Goal: Transaction & Acquisition: Book appointment/travel/reservation

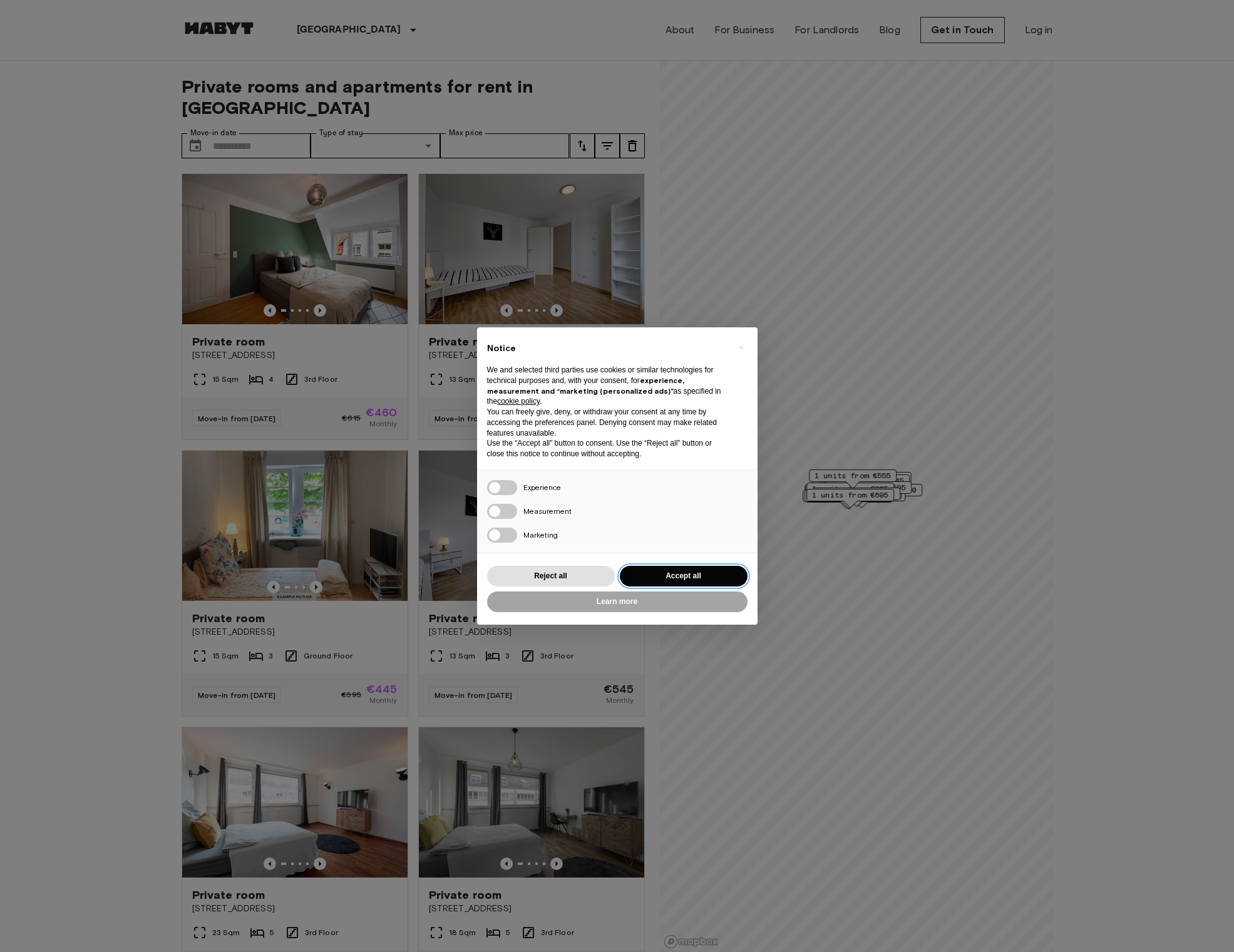
click at [688, 577] on button "Accept all" at bounding box center [683, 577] width 128 height 21
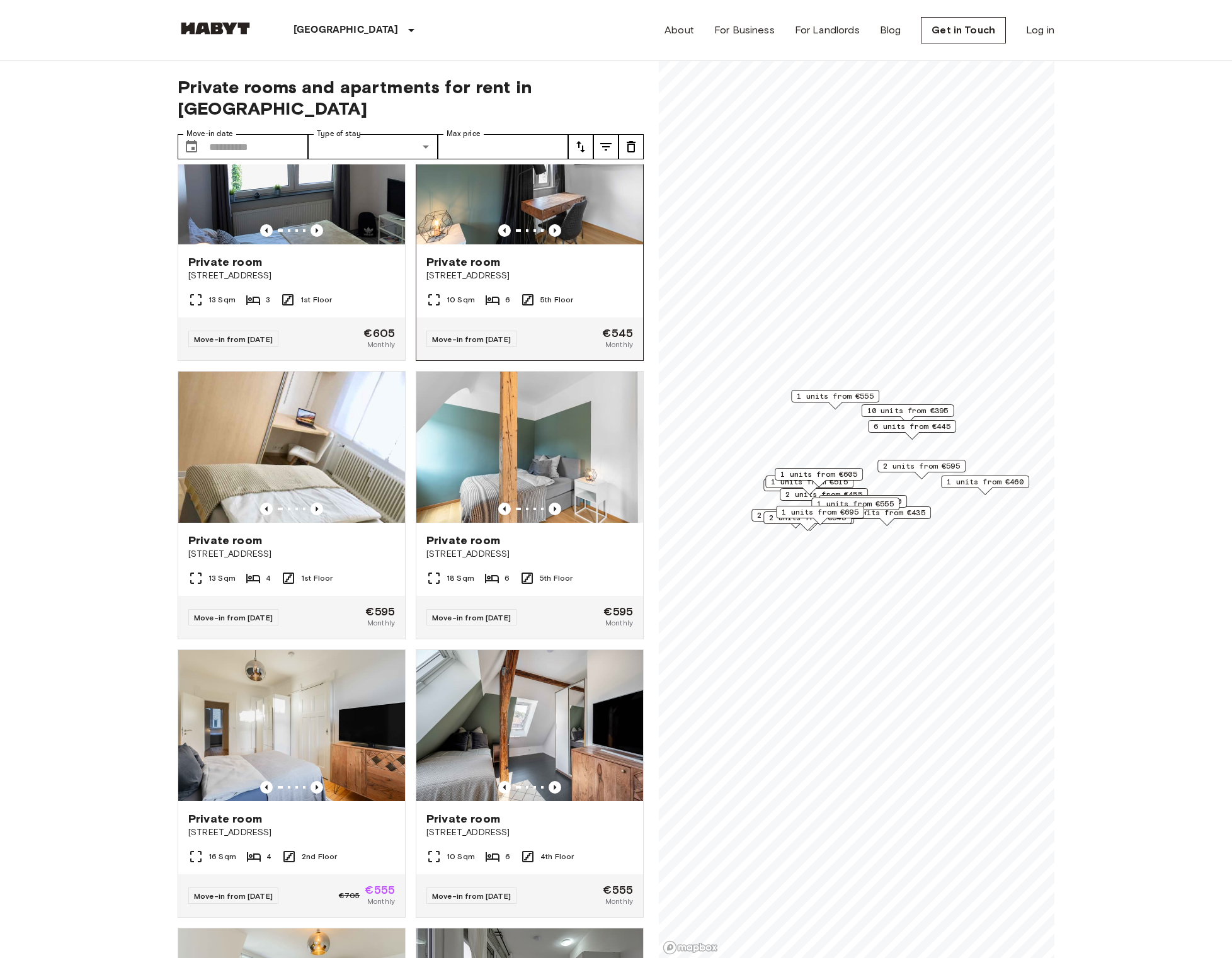
scroll to position [3716, 0]
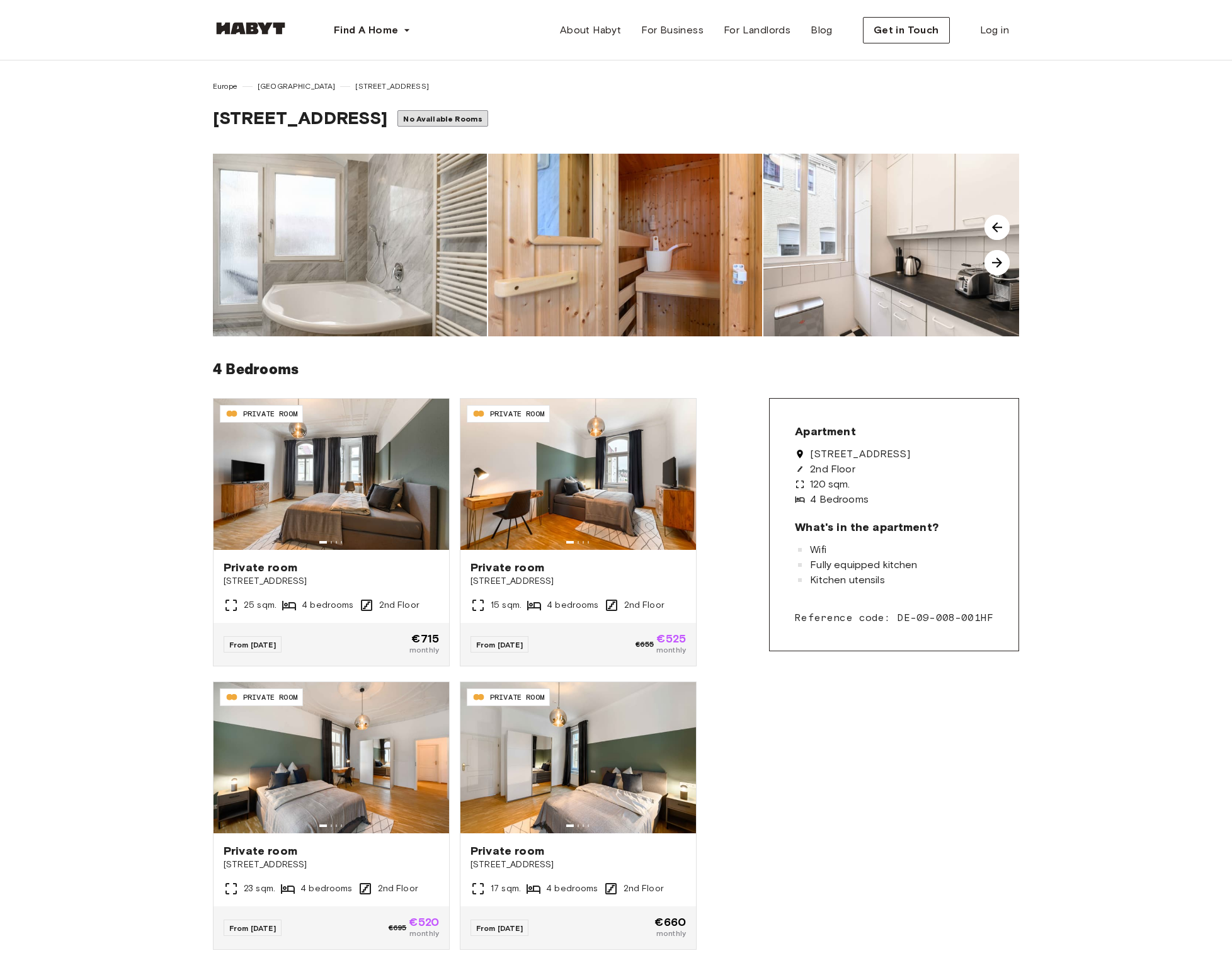
scroll to position [233, 0]
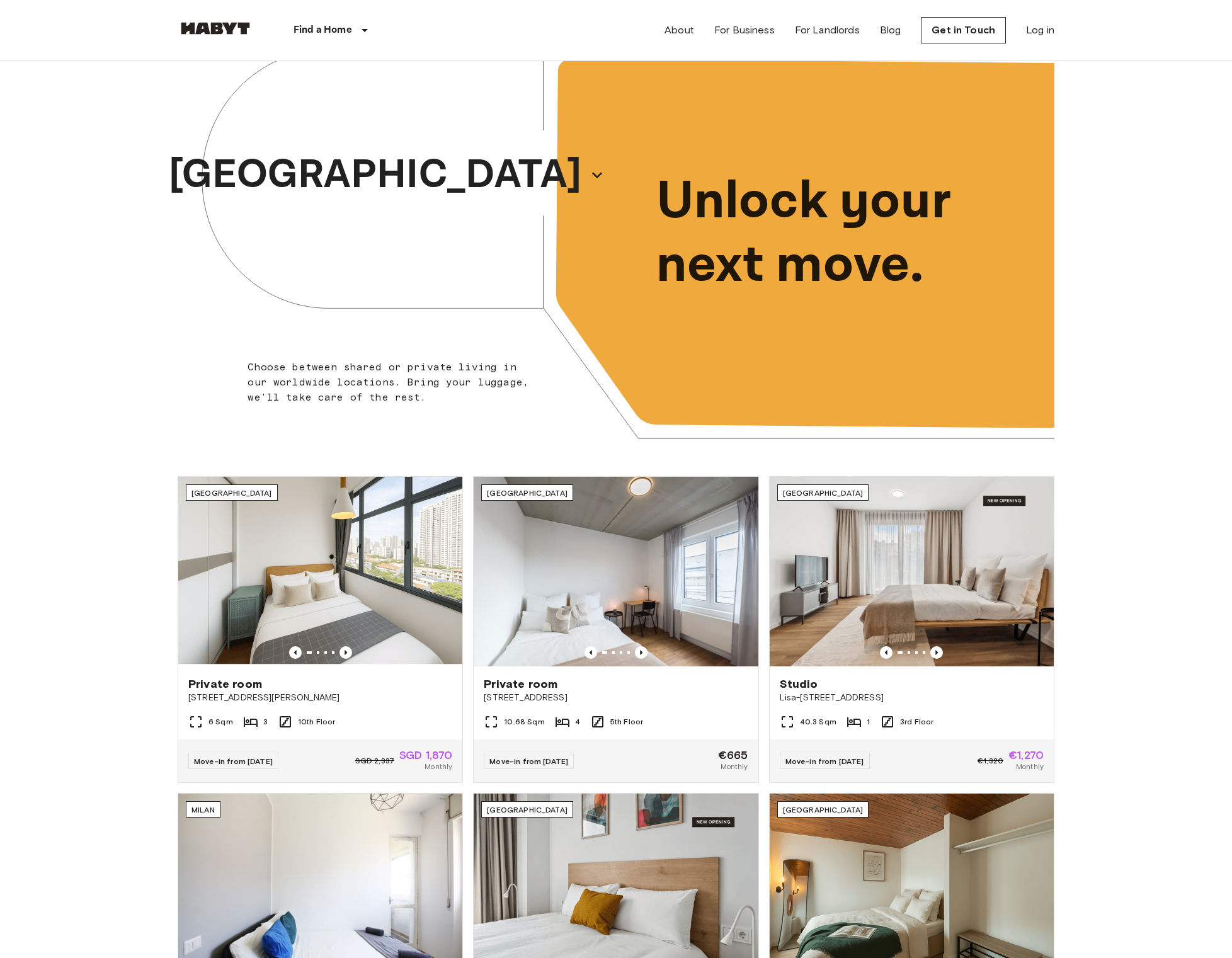
scroll to position [262, 0]
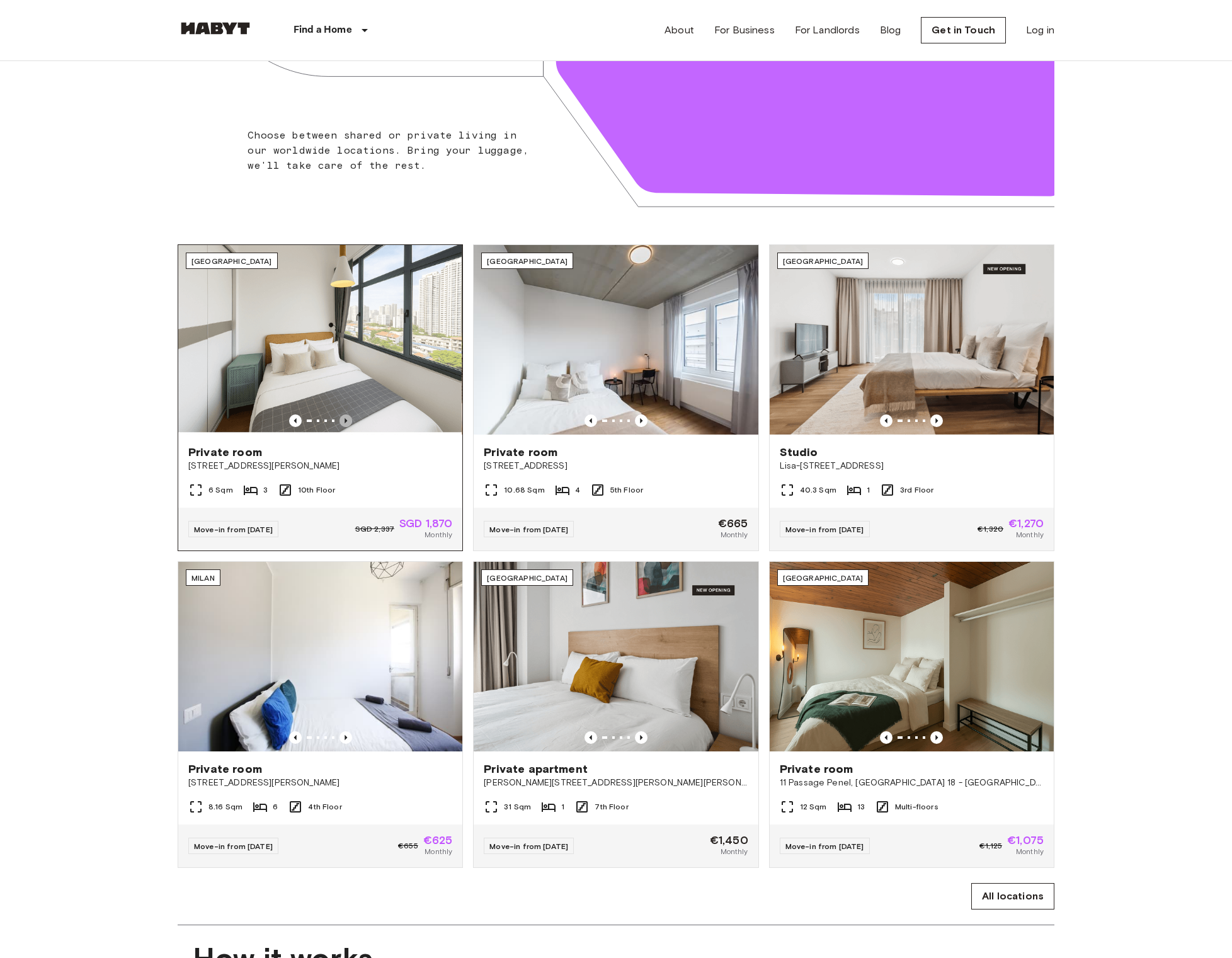
click at [348, 421] on icon "Previous image" at bounding box center [346, 420] width 13 height 13
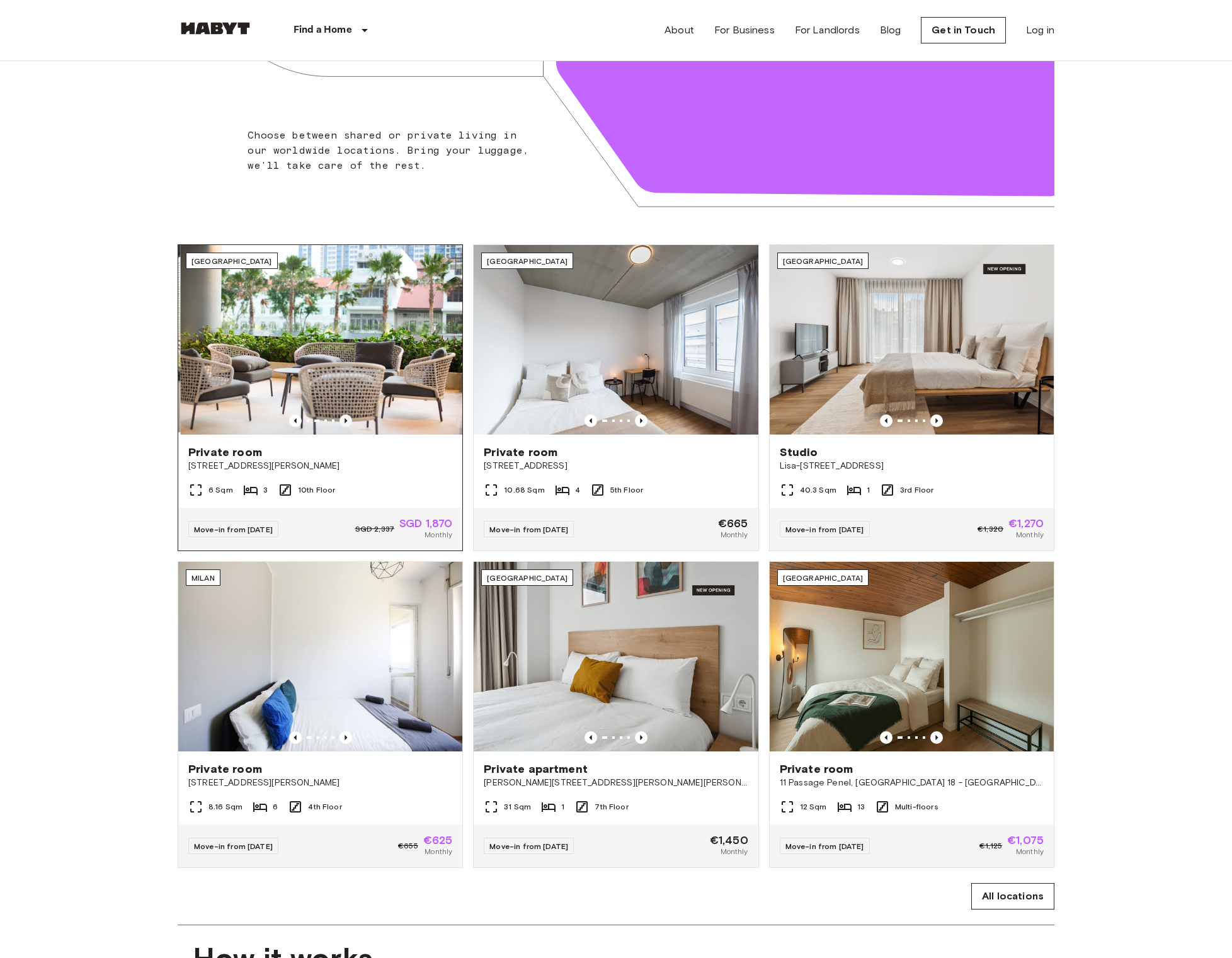
click at [348, 421] on icon "Previous image" at bounding box center [346, 420] width 13 height 13
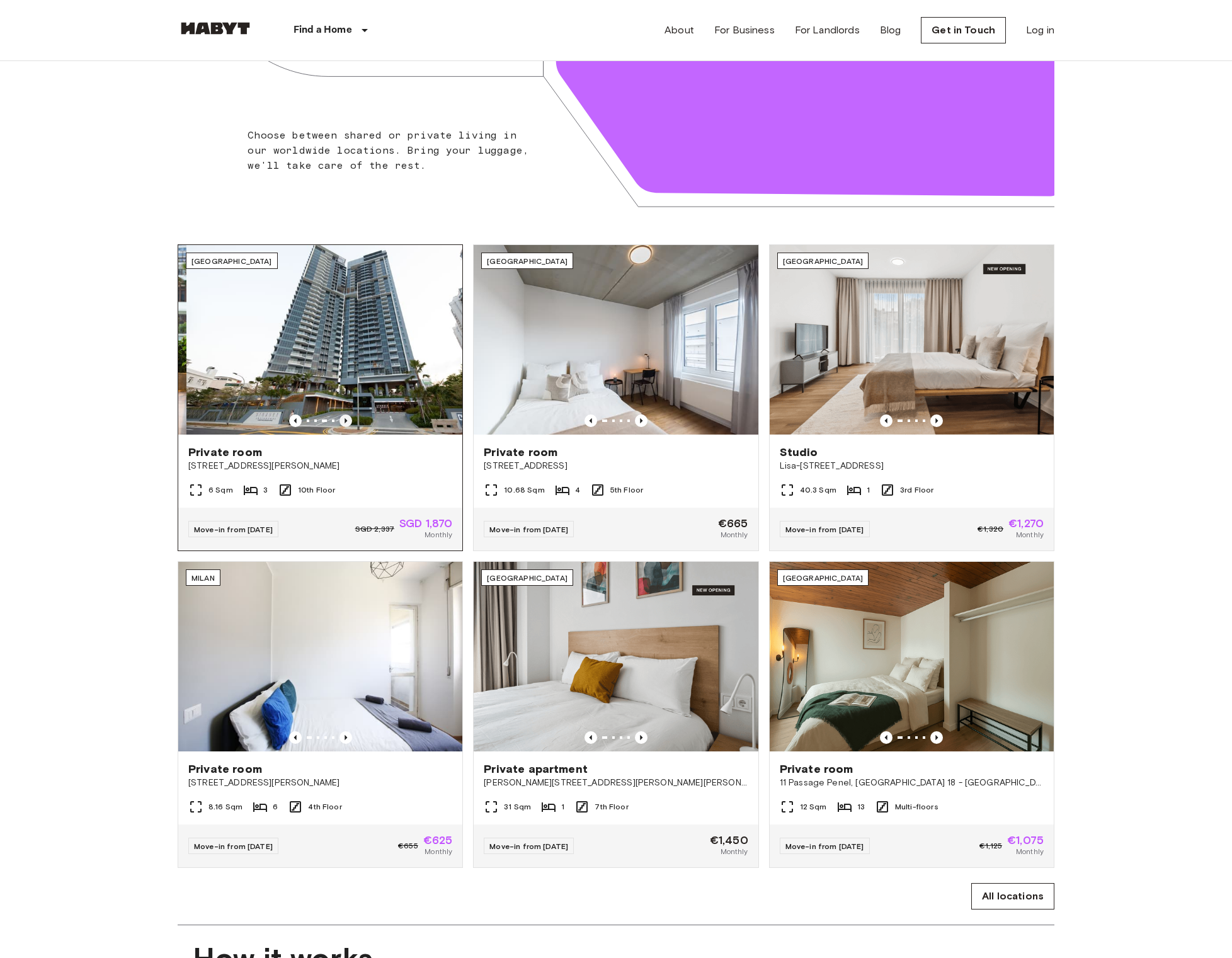
click at [348, 421] on icon "Previous image" at bounding box center [346, 420] width 13 height 13
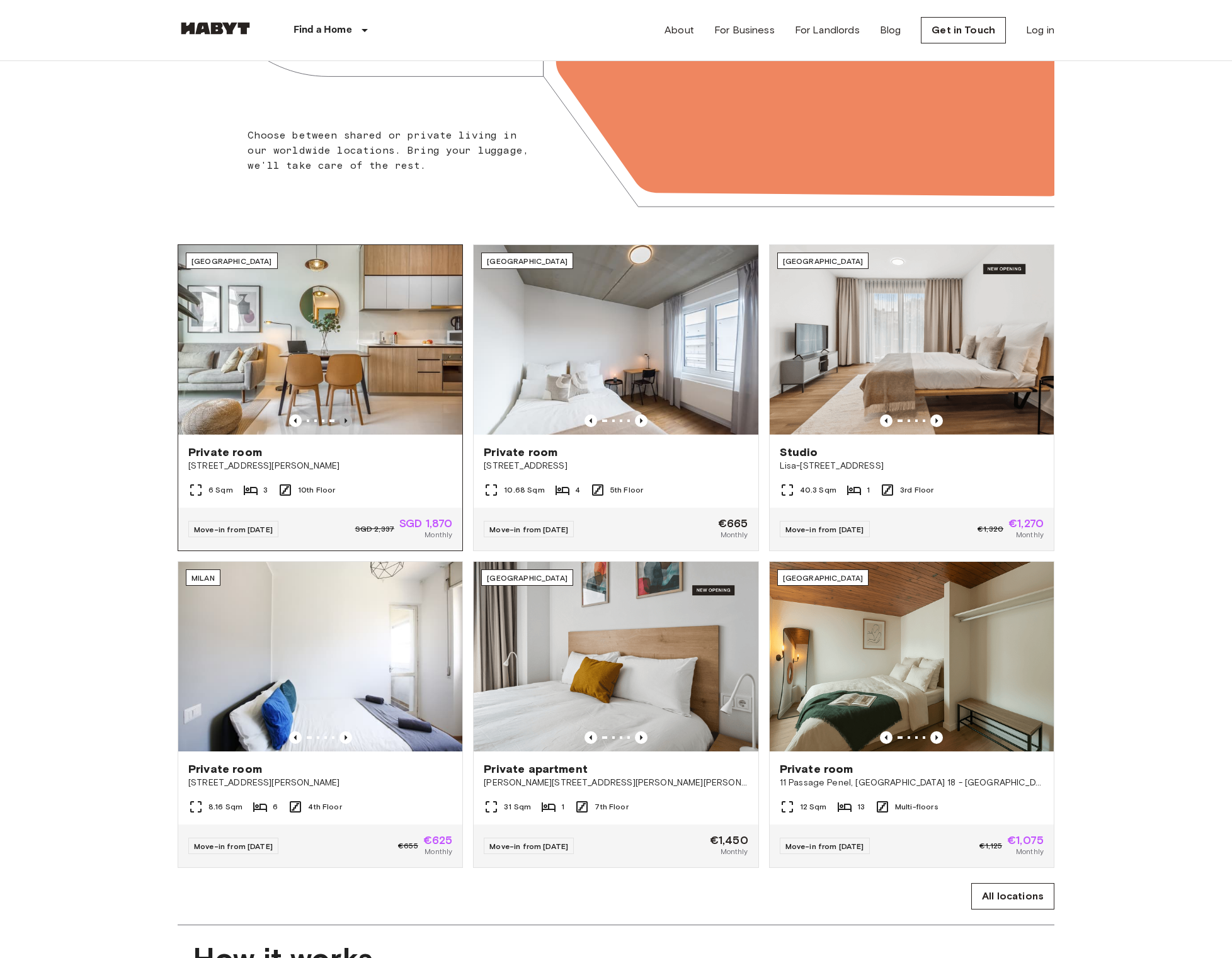
click at [348, 421] on icon "Previous image" at bounding box center [346, 420] width 13 height 13
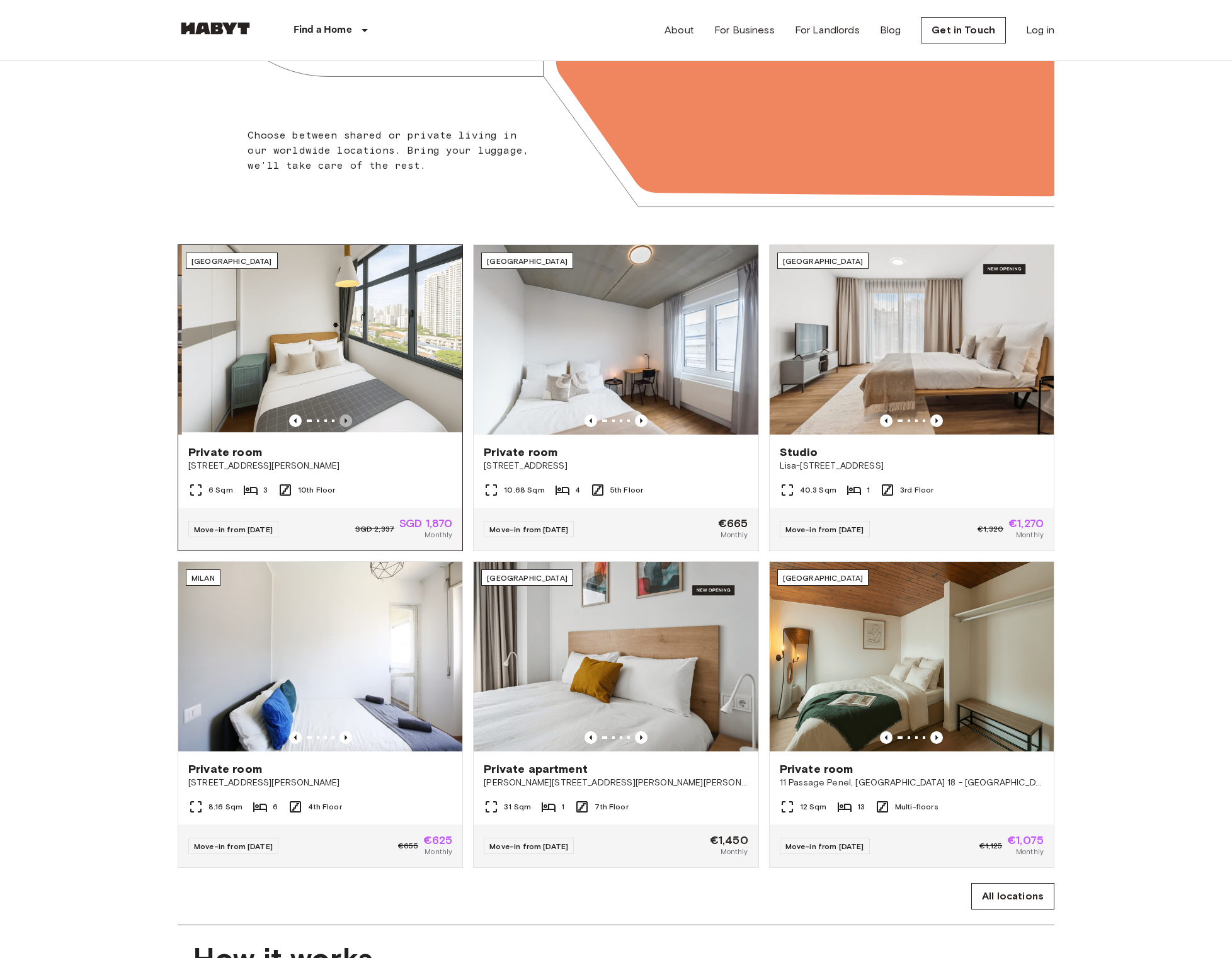
click at [348, 421] on icon "Previous image" at bounding box center [346, 420] width 13 height 13
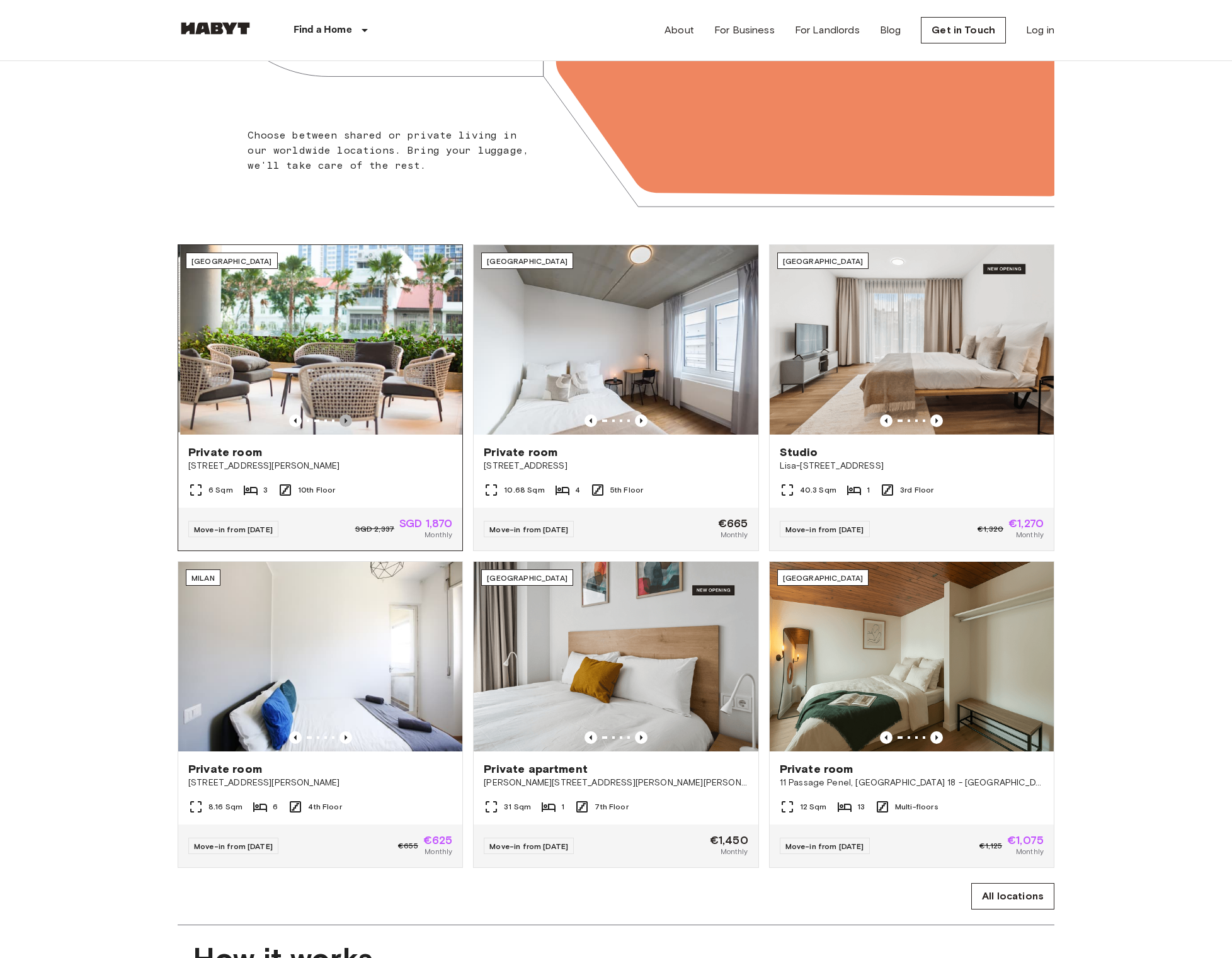
click at [348, 421] on icon "Previous image" at bounding box center [346, 420] width 13 height 13
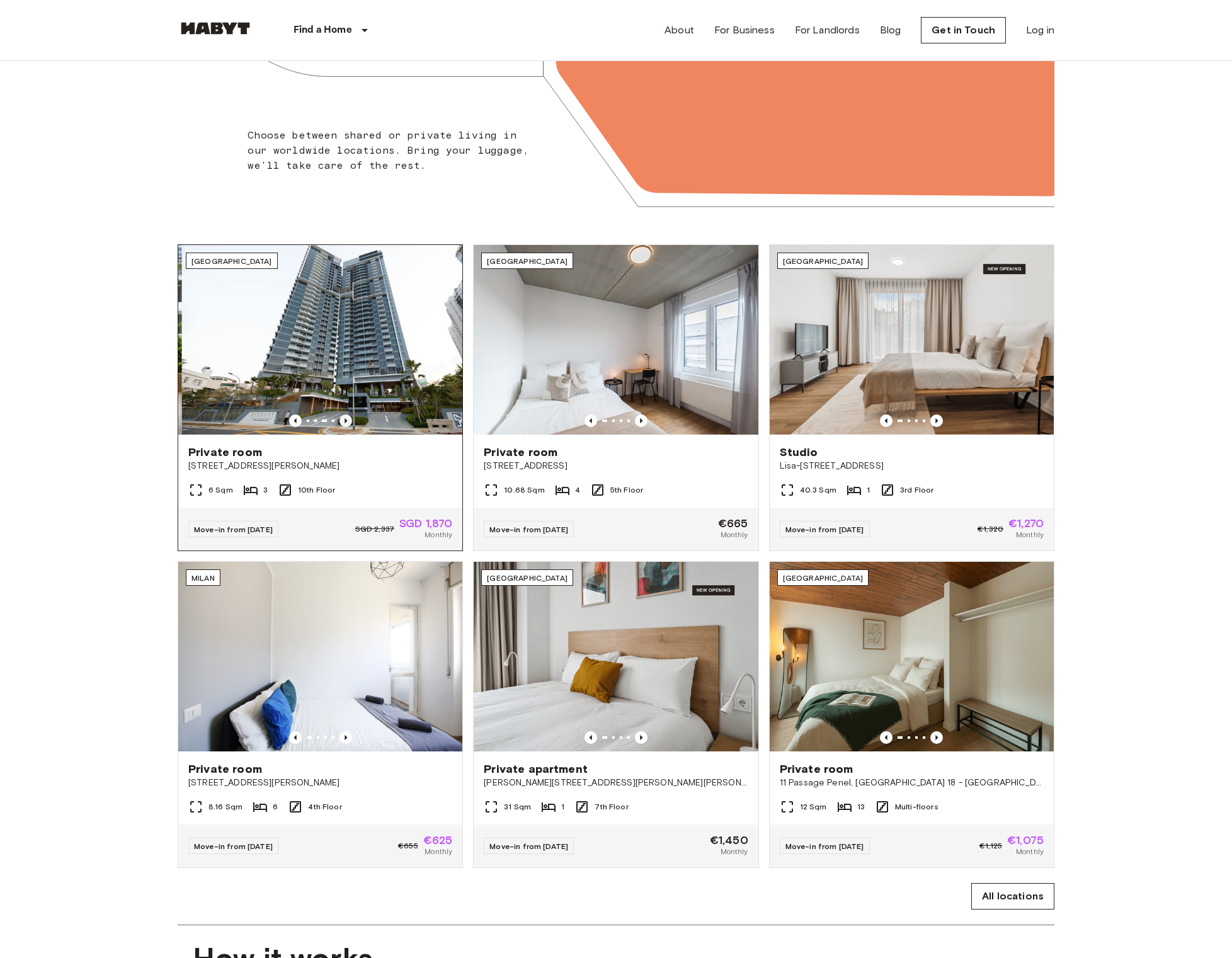
click at [348, 421] on icon "Previous image" at bounding box center [346, 420] width 13 height 13
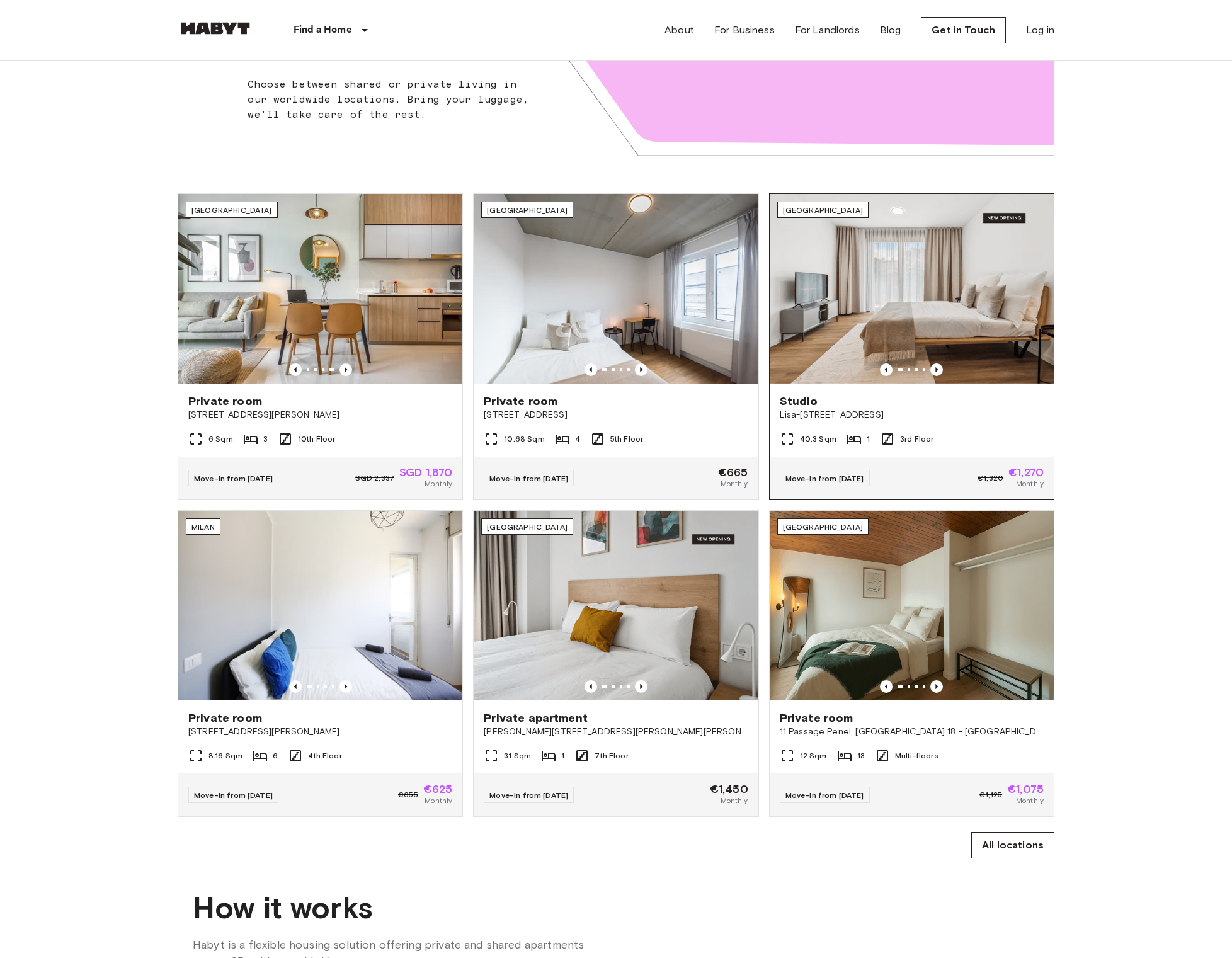
scroll to position [563, 0]
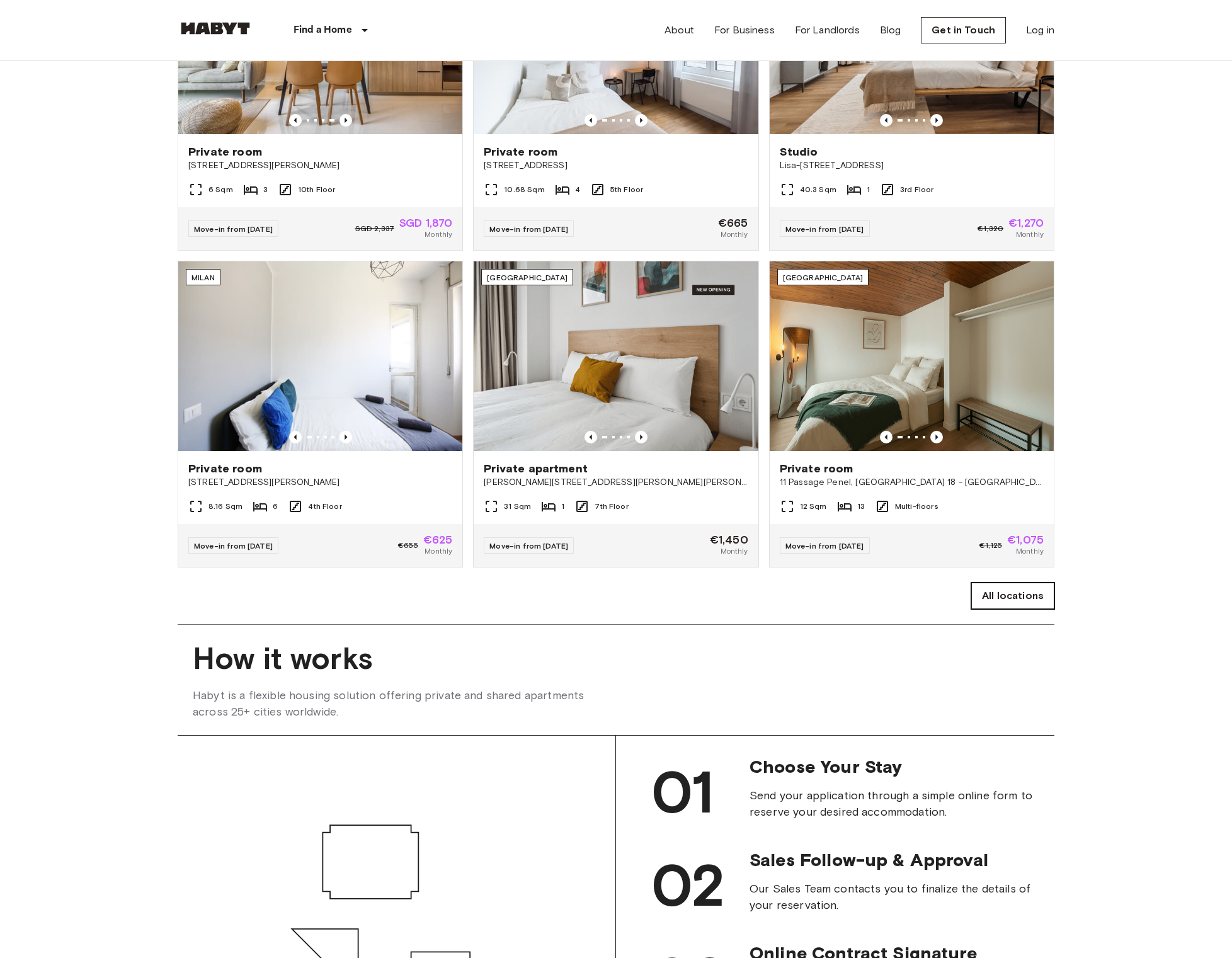
click at [1017, 610] on link "All locations" at bounding box center [1012, 596] width 83 height 27
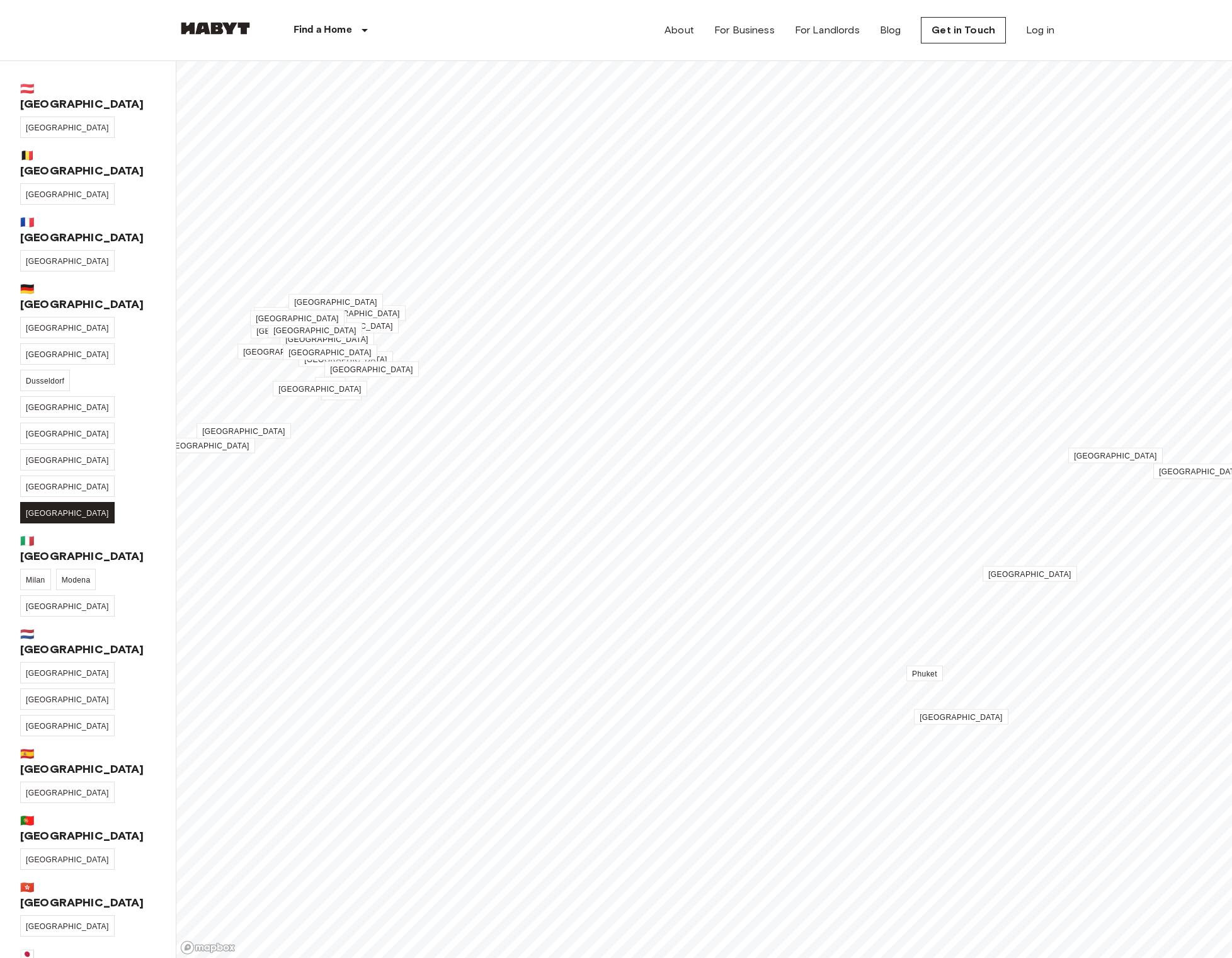
click at [92, 509] on span "[GEOGRAPHIC_DATA]" at bounding box center [67, 514] width 83 height 9
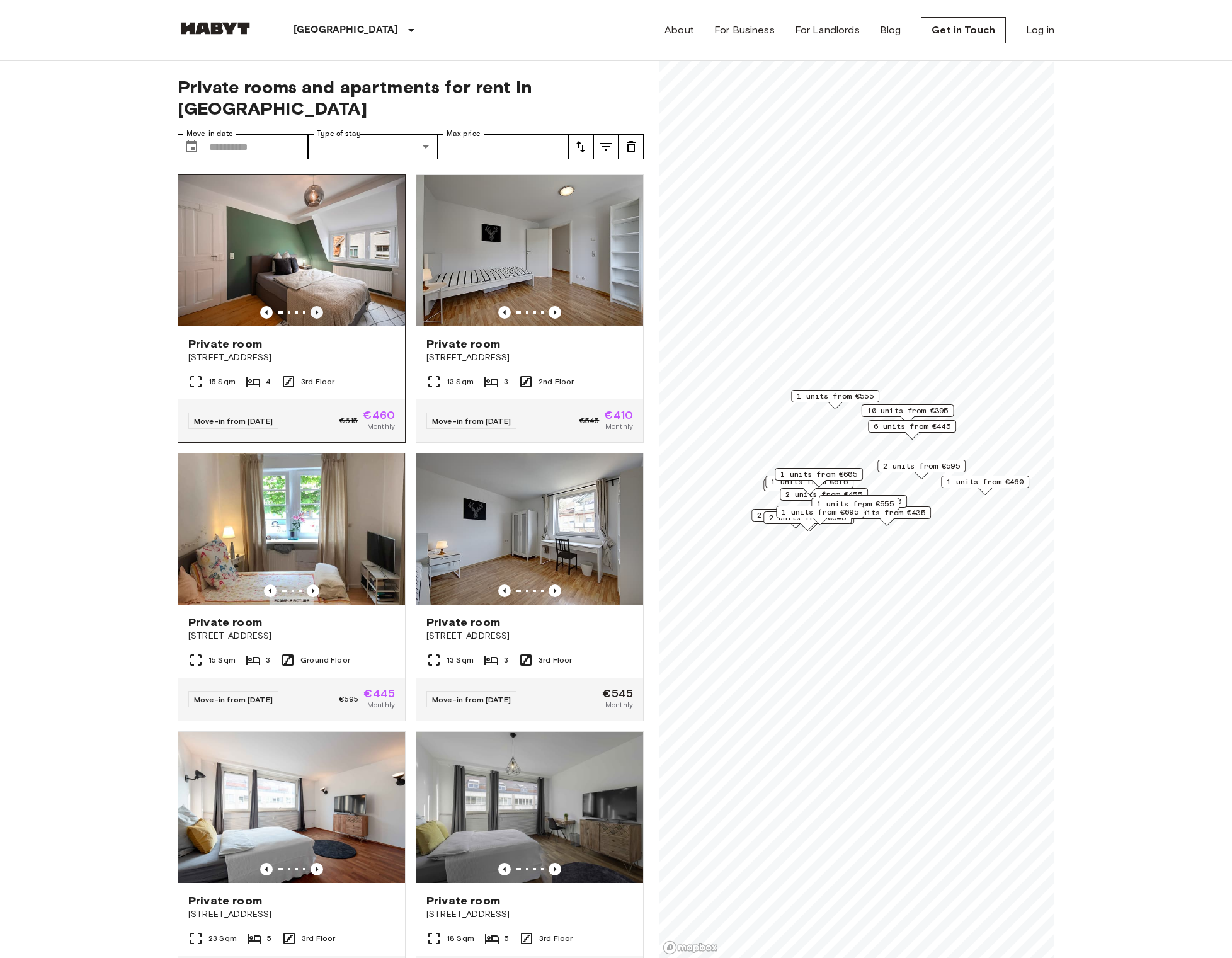
click at [316, 310] on icon "Previous image" at bounding box center [316, 312] width 3 height 5
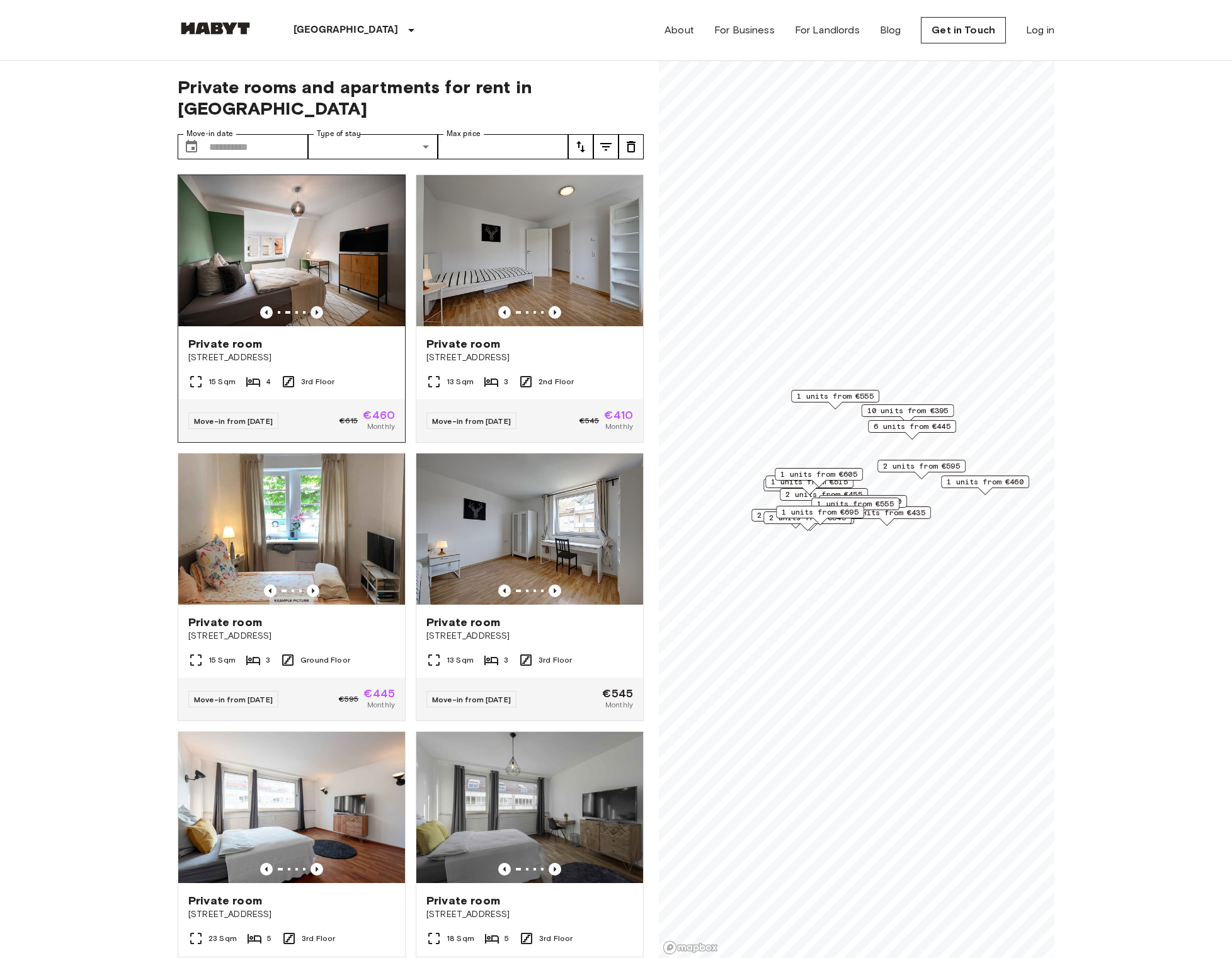
click at [316, 310] on icon "Previous image" at bounding box center [316, 312] width 3 height 5
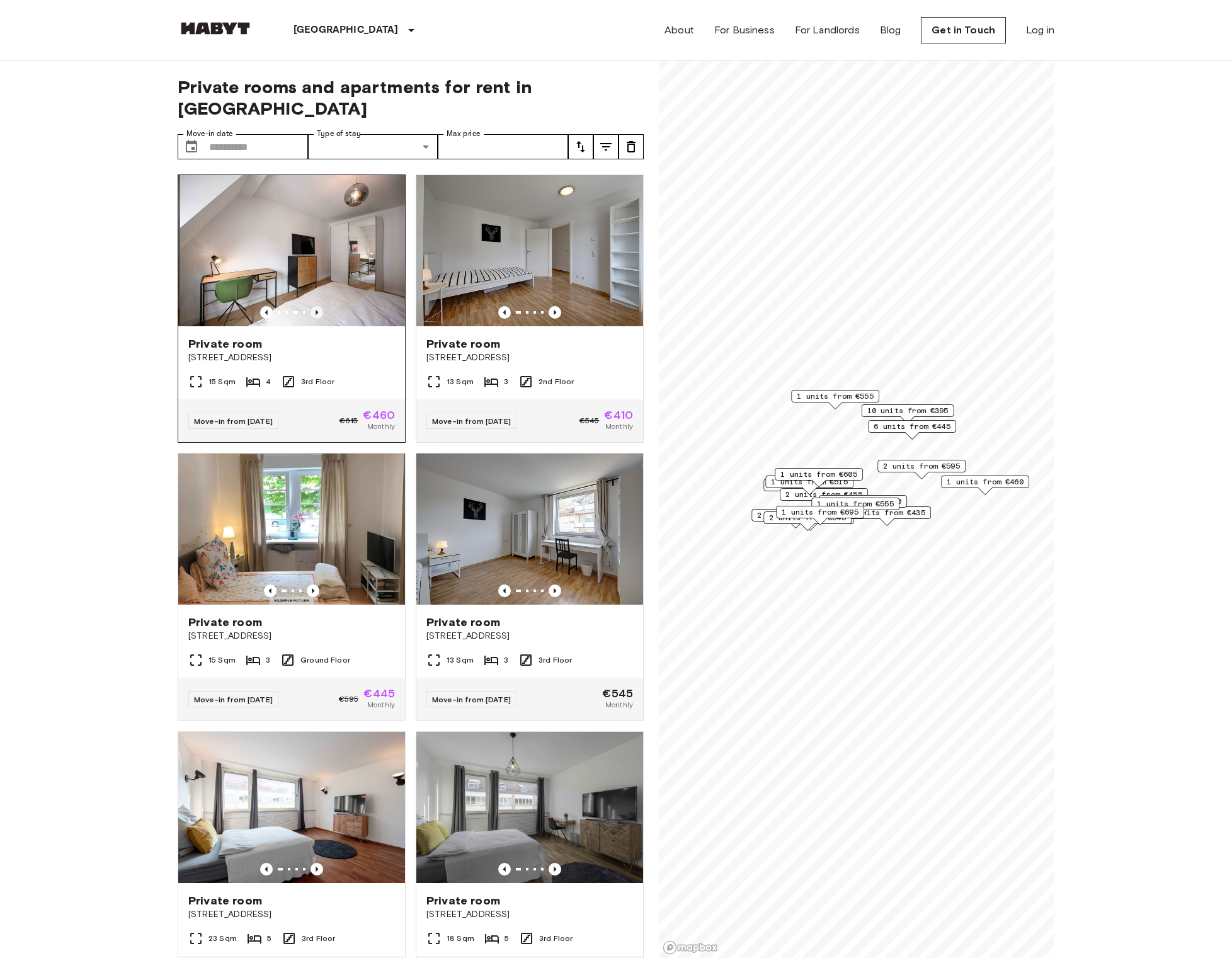
click at [316, 310] on icon "Previous image" at bounding box center [316, 312] width 3 height 5
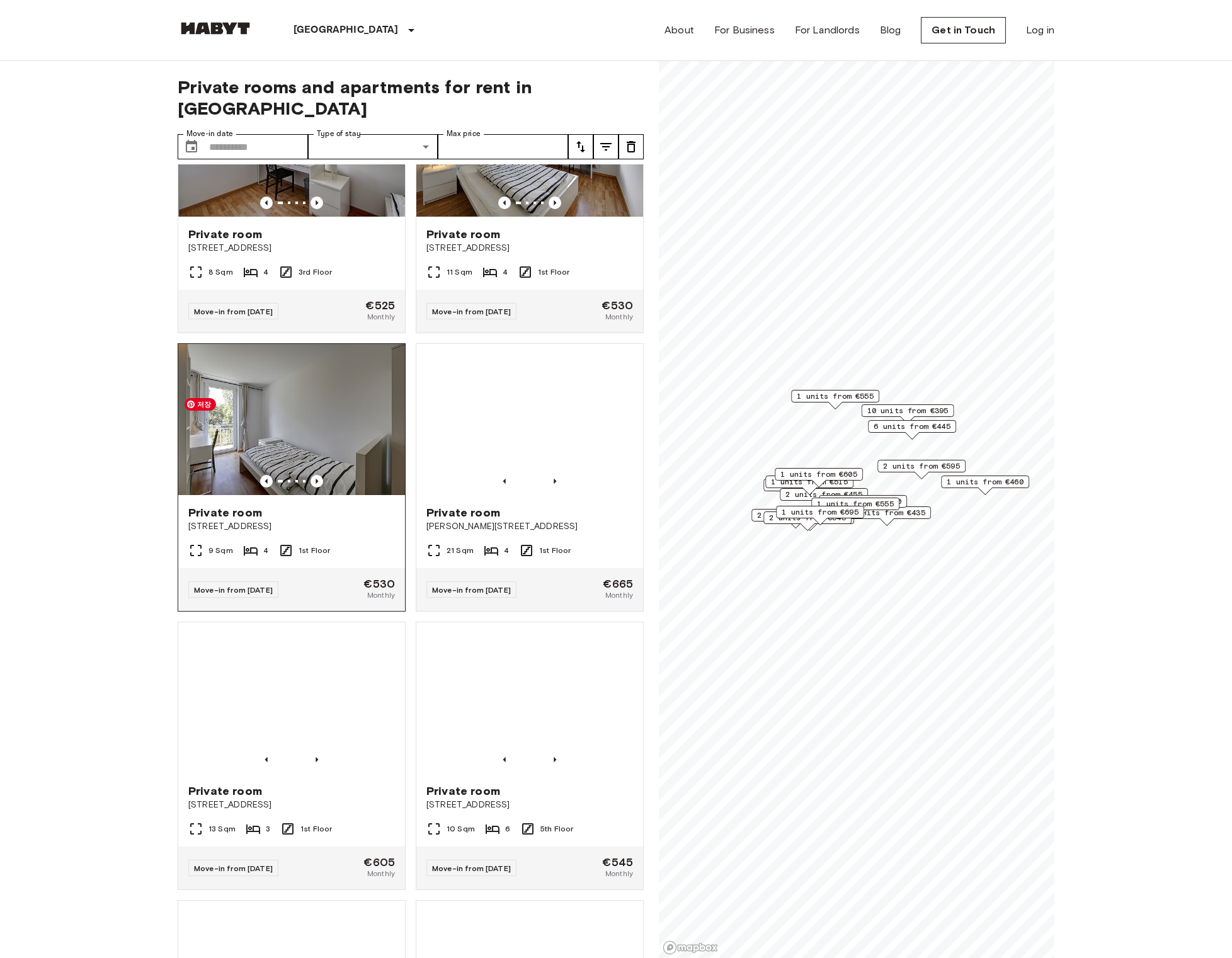
scroll to position [3048, 0]
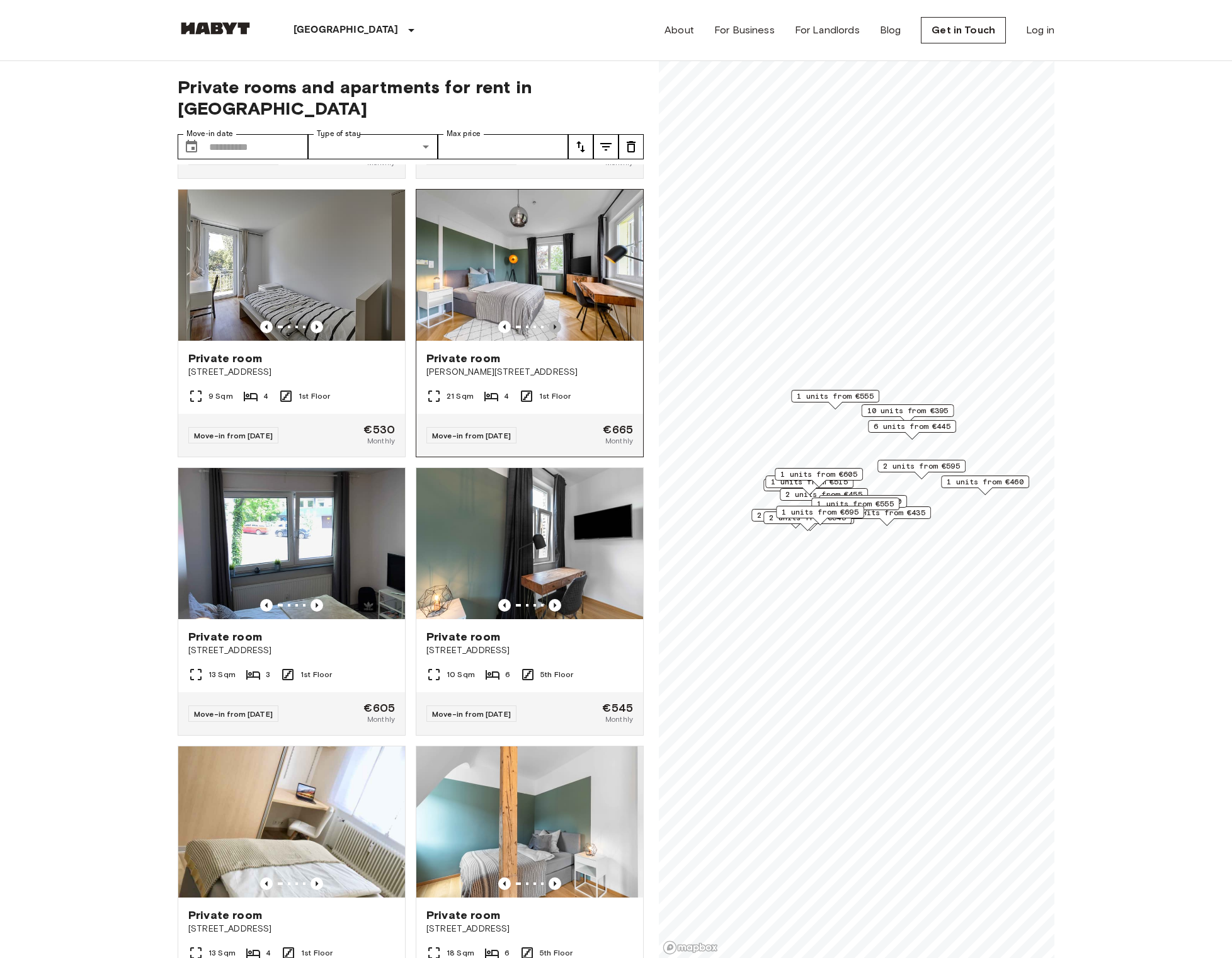
click at [552, 333] on icon "Previous image" at bounding box center [555, 327] width 13 height 13
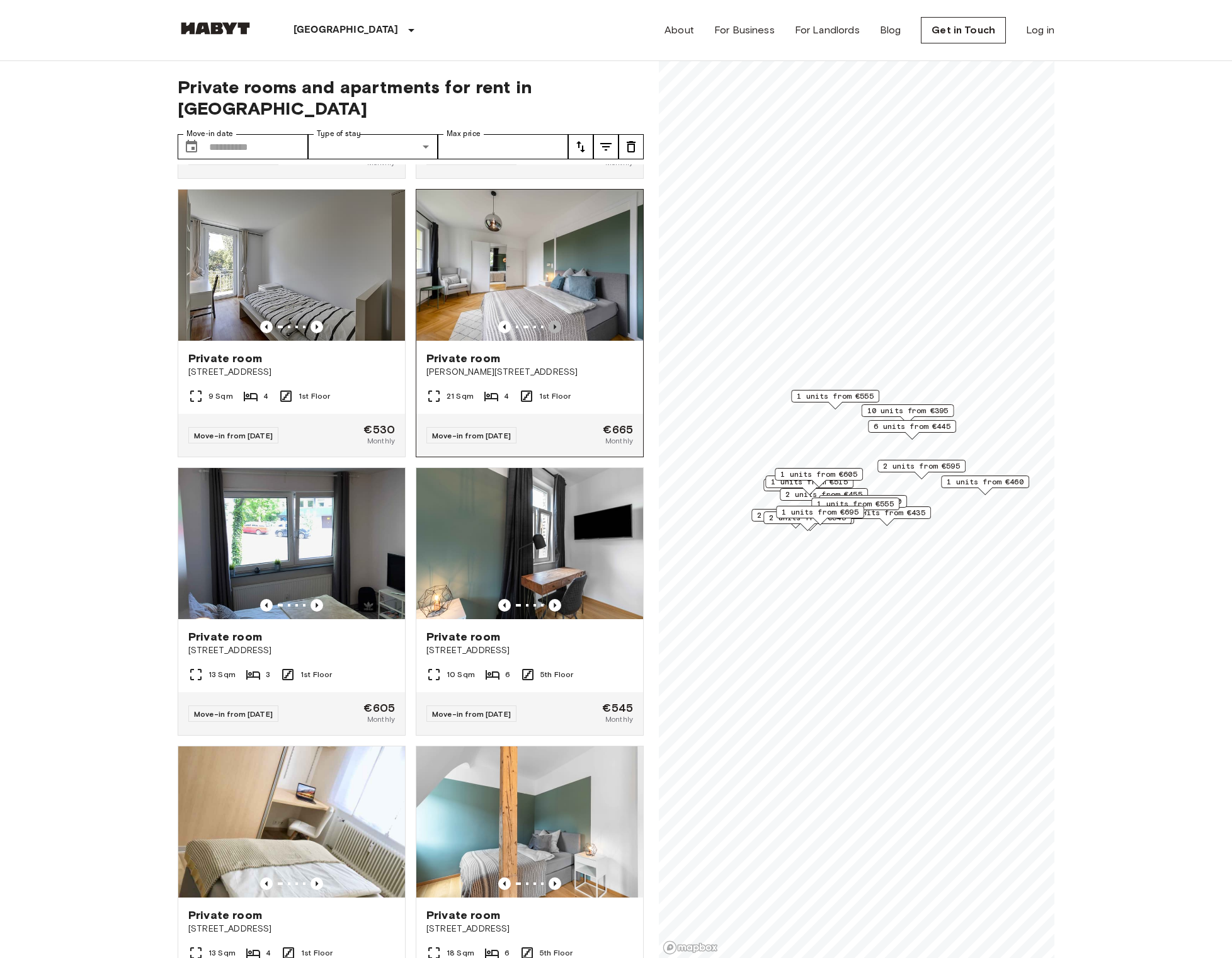
click at [552, 333] on icon "Previous image" at bounding box center [555, 327] width 13 height 13
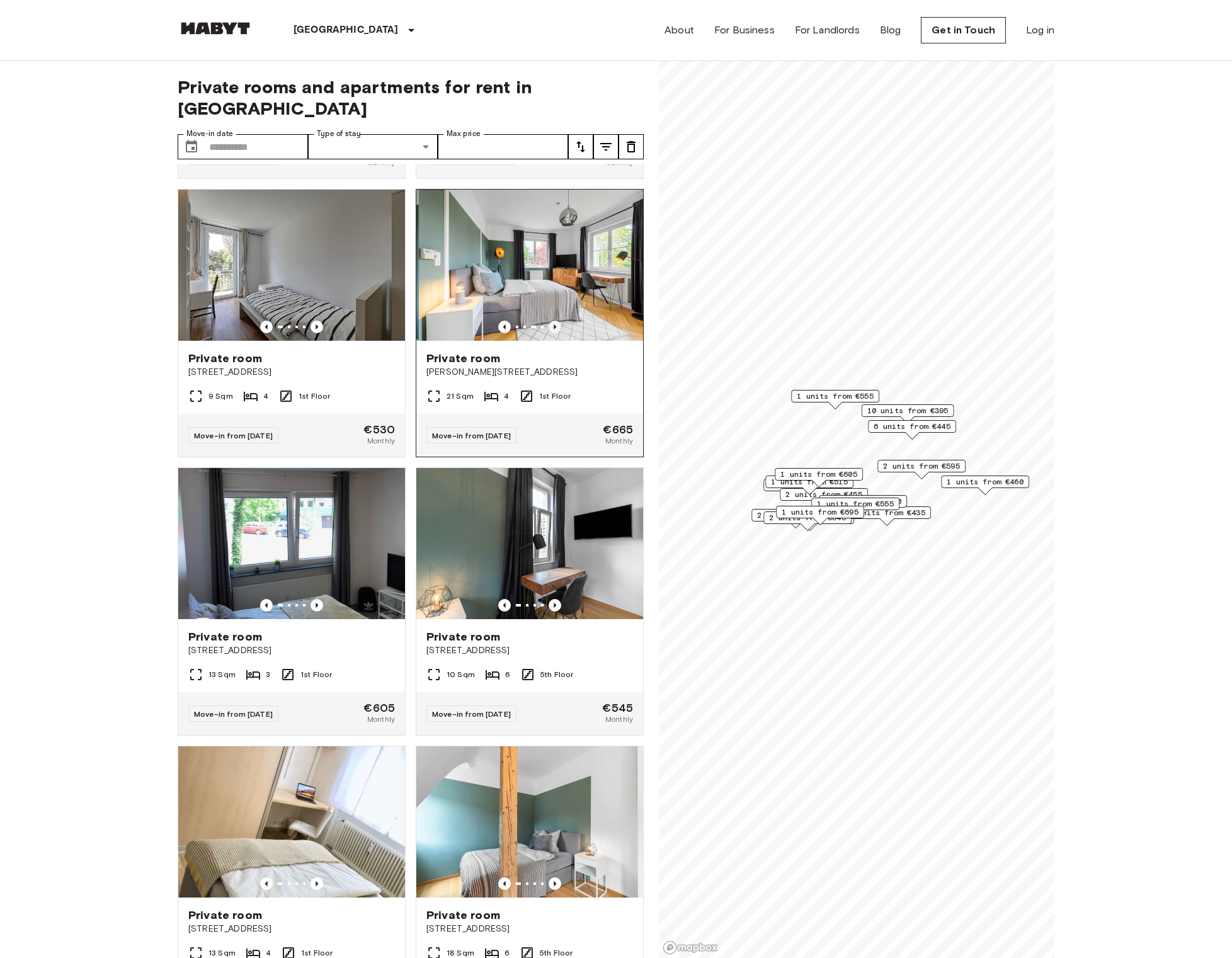
click at [552, 333] on icon "Previous image" at bounding box center [555, 327] width 13 height 13
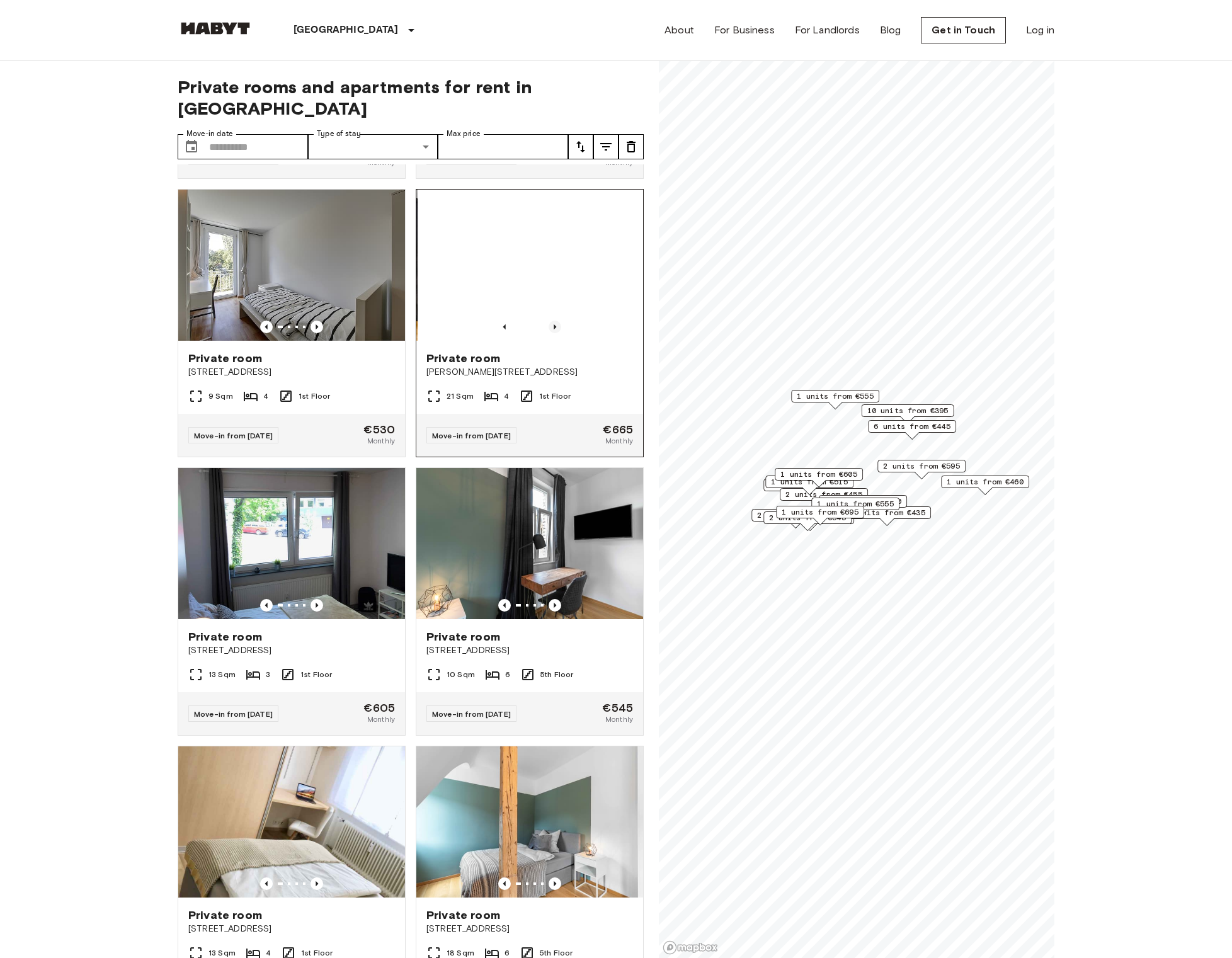
click at [552, 333] on icon "Previous image" at bounding box center [555, 327] width 13 height 13
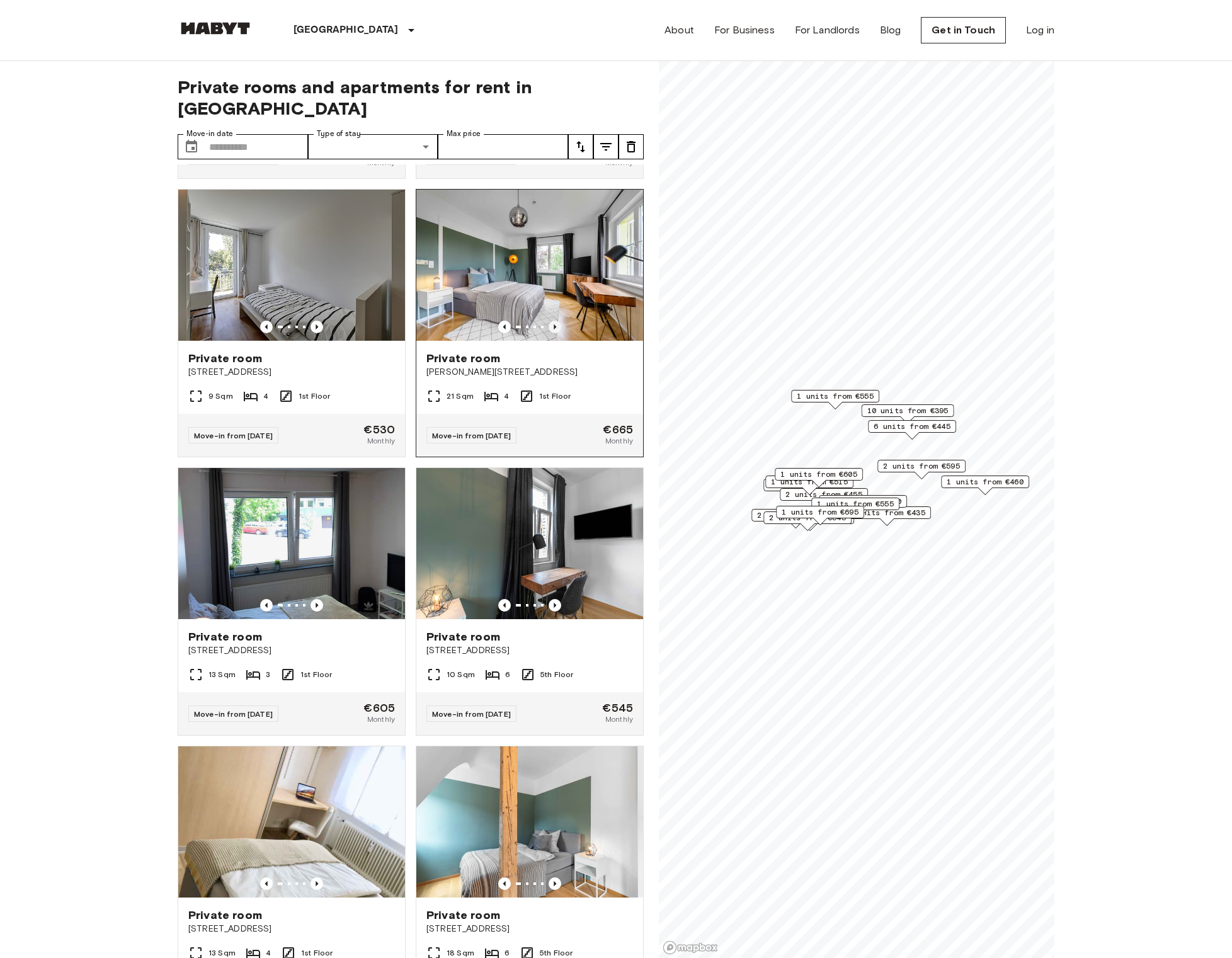
click at [549, 333] on icon "Previous image" at bounding box center [555, 327] width 13 height 13
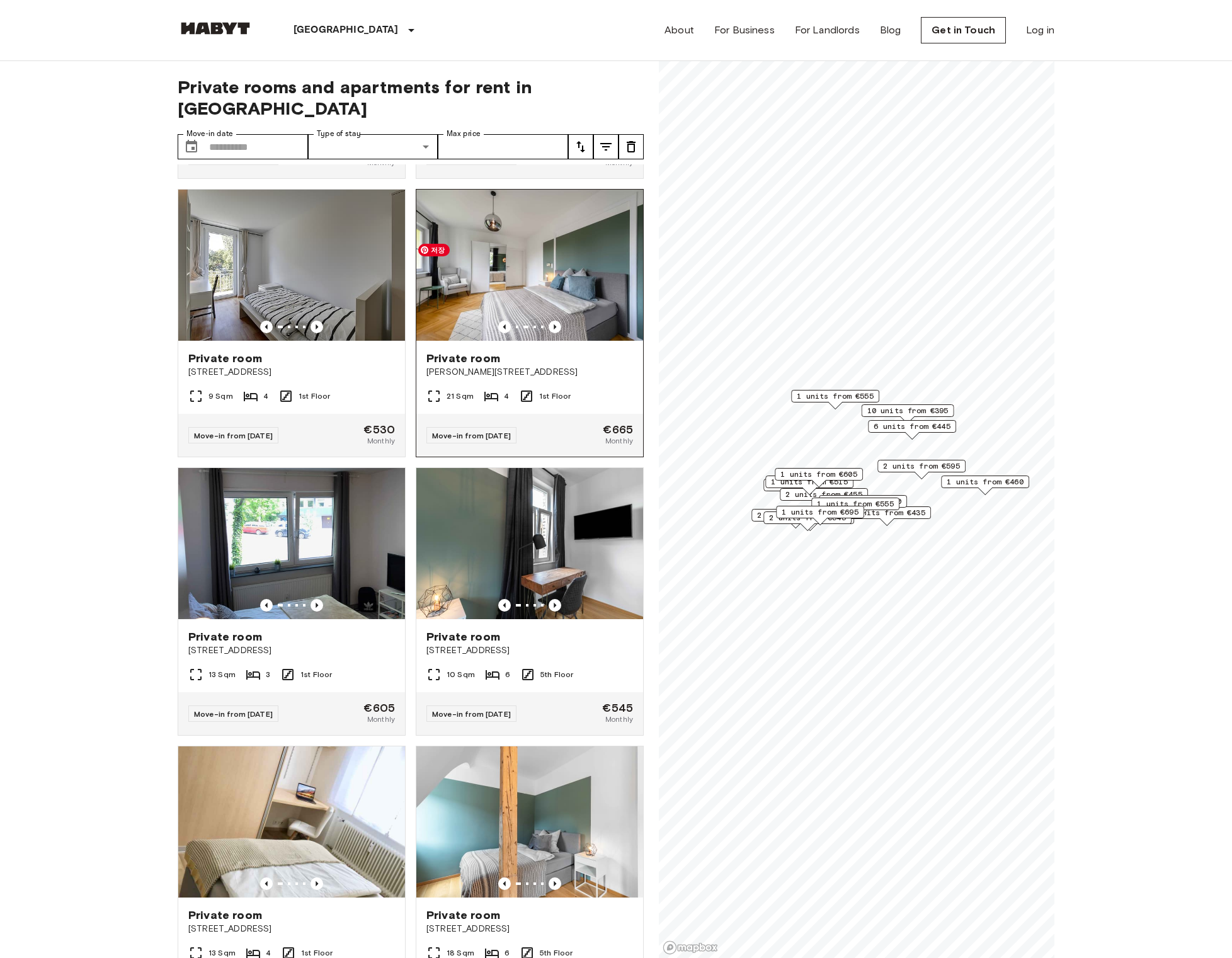
click at [563, 341] on img at bounding box center [530, 265] width 227 height 151
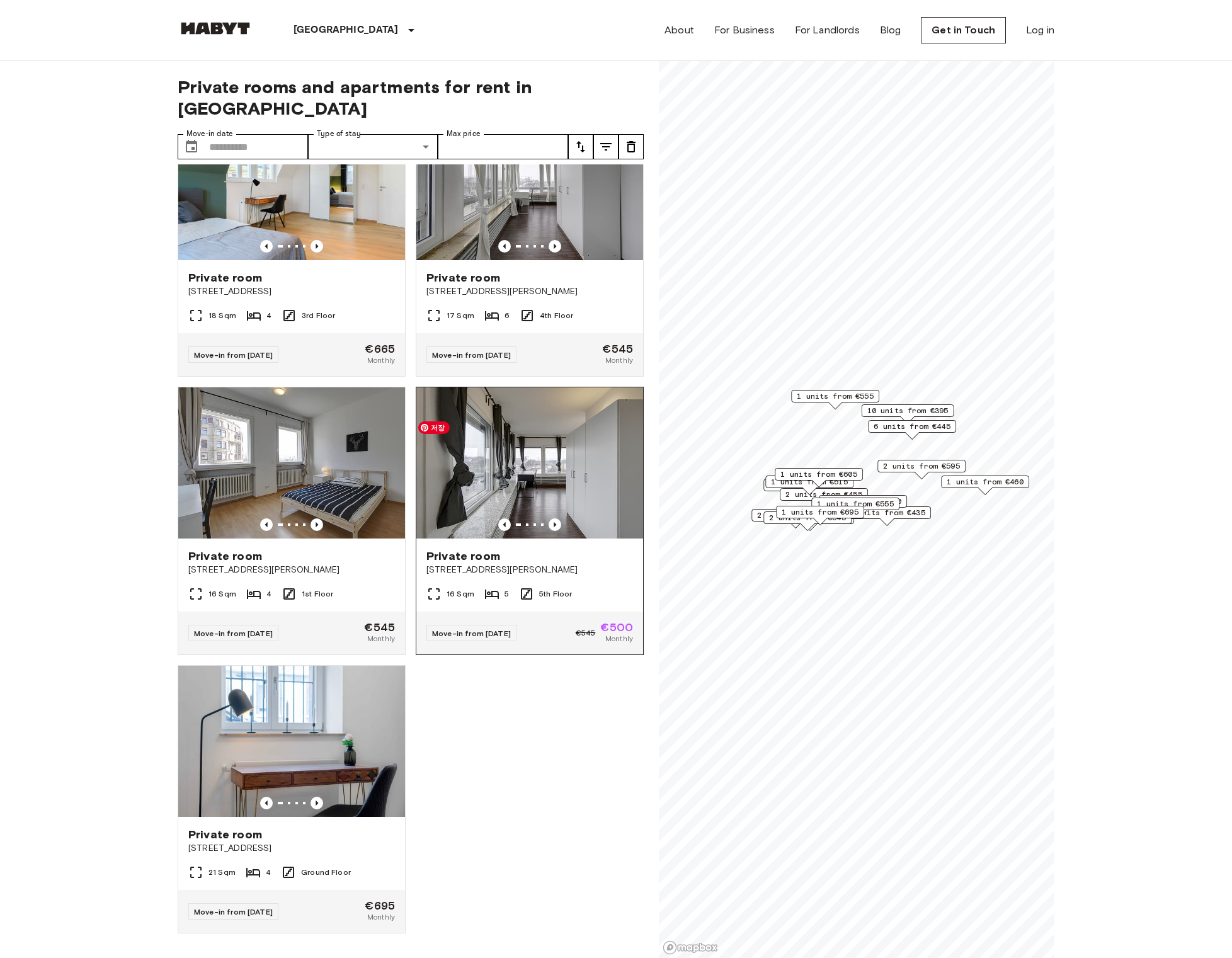
scroll to position [457, 0]
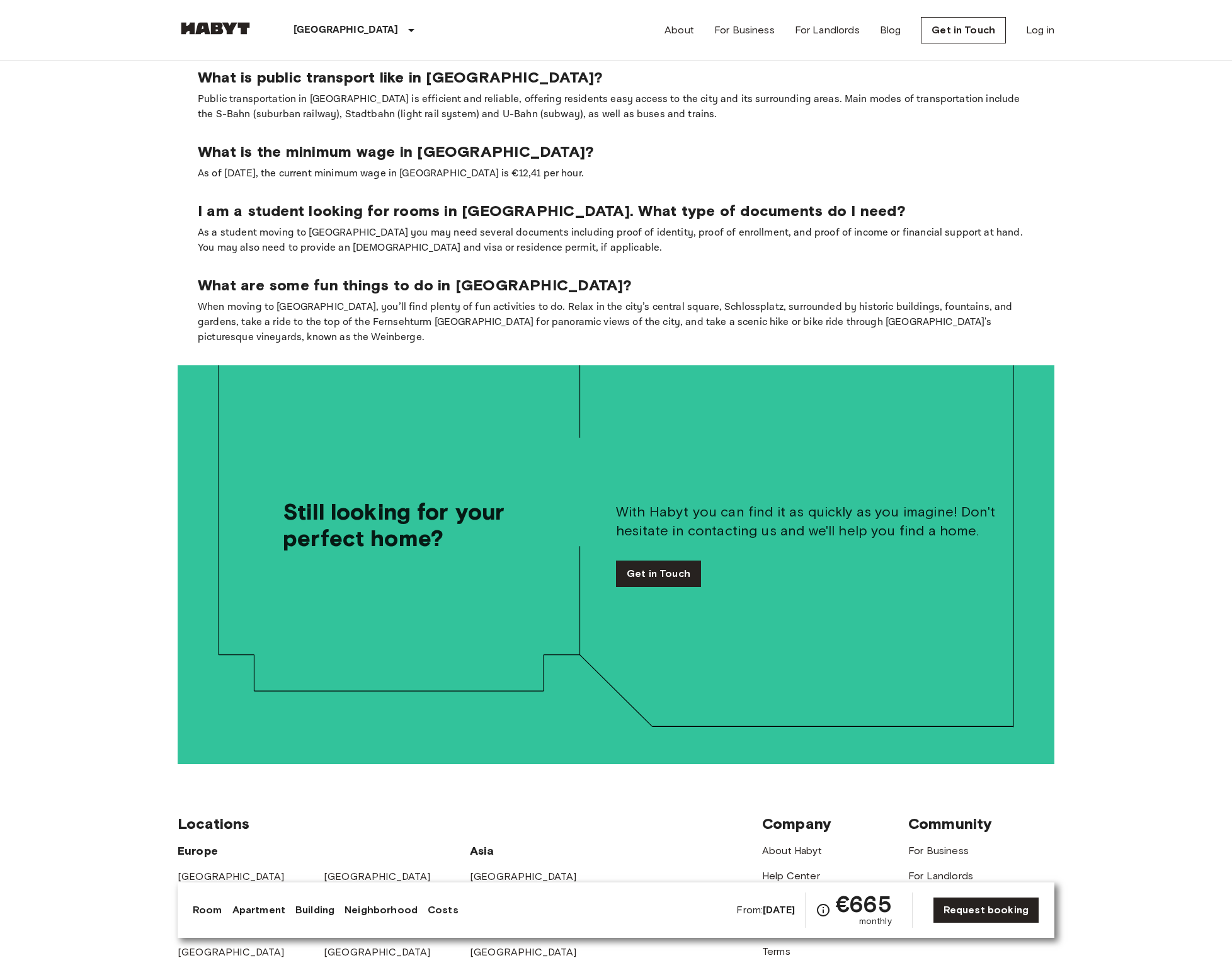
scroll to position [2138, 0]
